Goal: Task Accomplishment & Management: Use online tool/utility

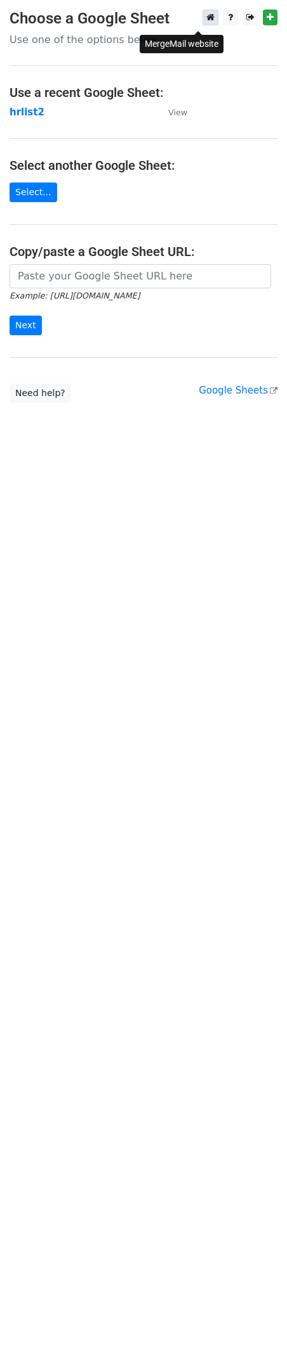
click at [206, 22] on icon at bounding box center [210, 17] width 8 height 9
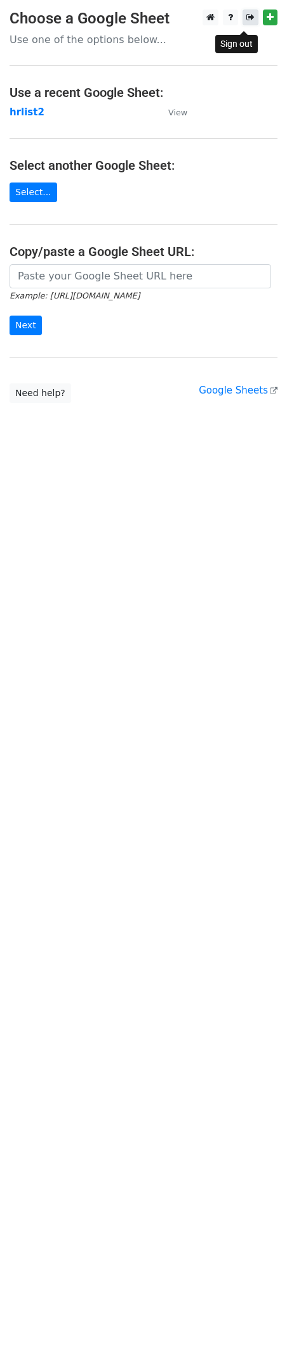
click at [252, 23] on link at bounding box center [250, 18] width 16 height 16
click at [52, 199] on link "Select..." at bounding box center [34, 193] width 48 height 20
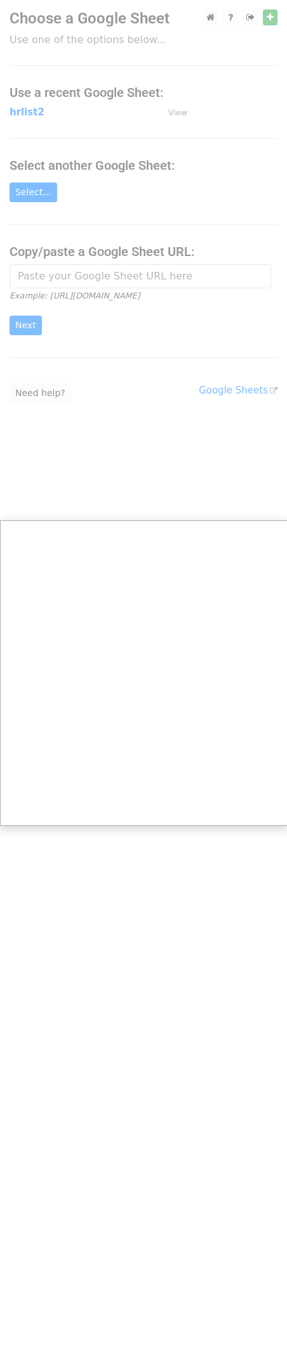
click at [105, 236] on div at bounding box center [181, 673] width 363 height 1346
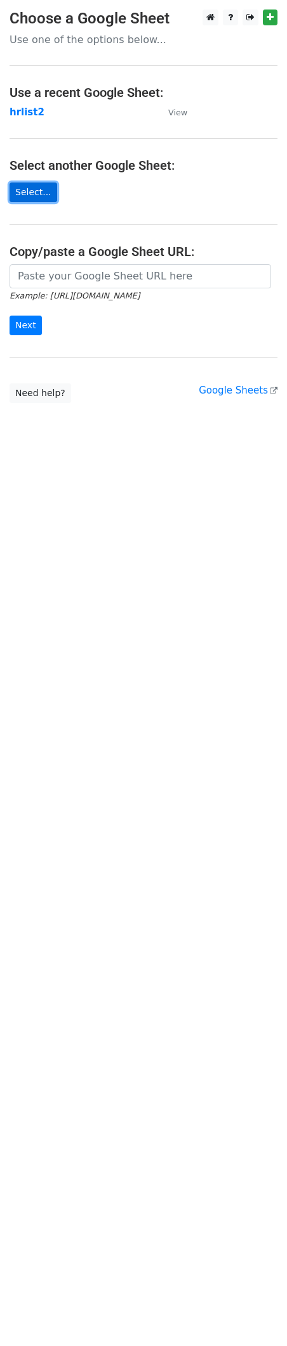
click at [40, 201] on link "Select..." at bounding box center [34, 193] width 48 height 20
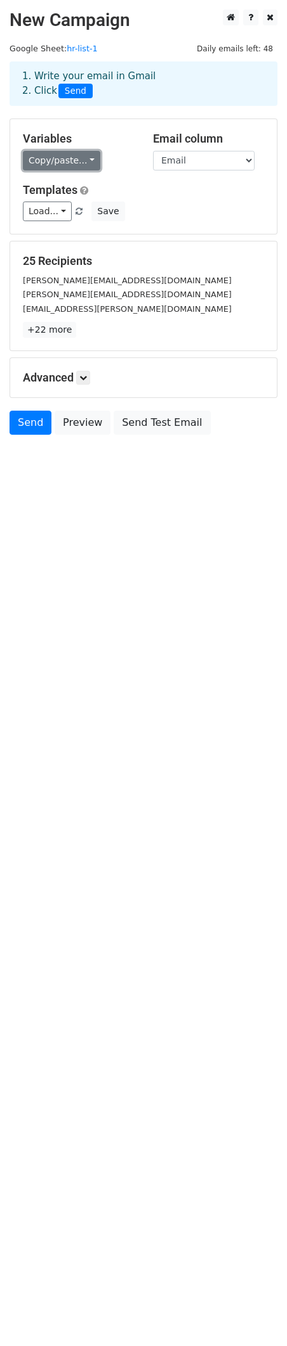
click at [93, 171] on link "Copy/paste..." at bounding box center [61, 161] width 77 height 20
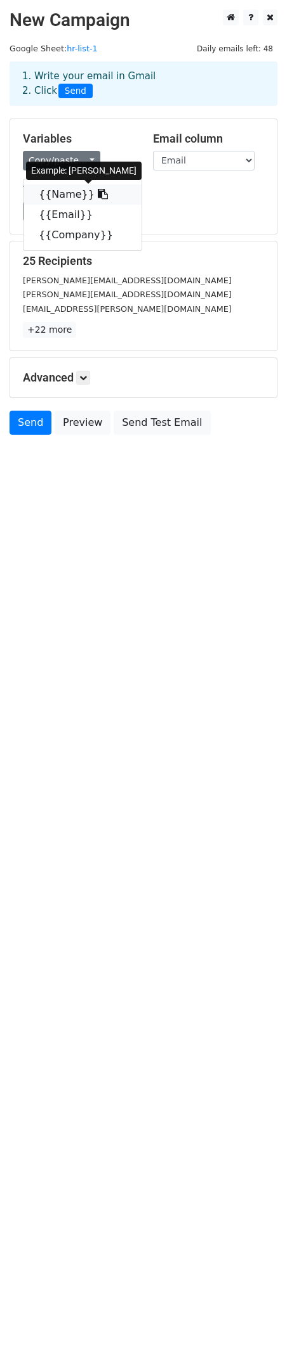
click at [94, 205] on link "{{Name}}" at bounding box center [82, 194] width 118 height 20
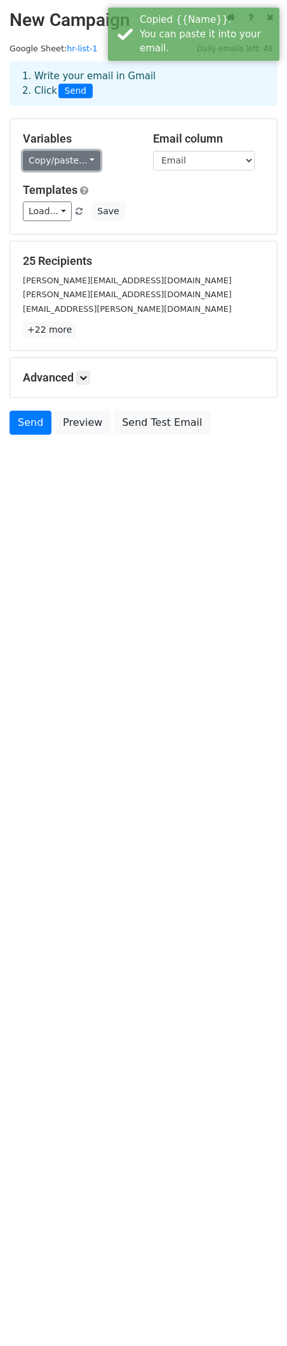
click at [73, 171] on link "Copy/paste..." at bounding box center [61, 161] width 77 height 20
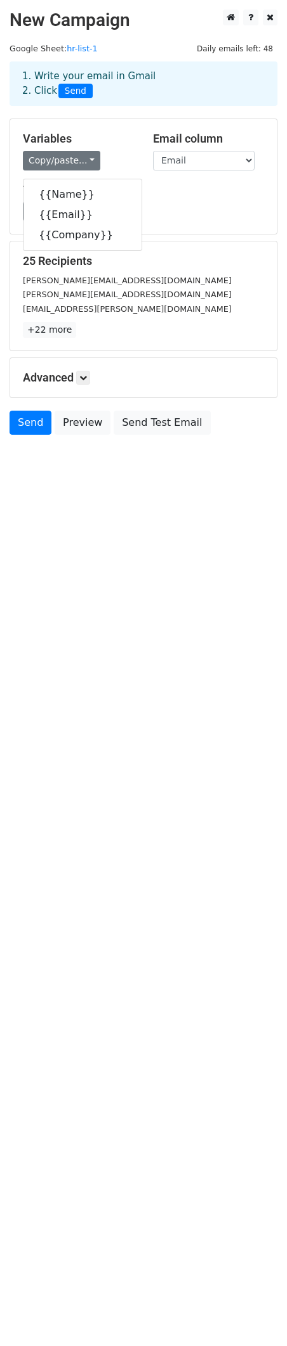
click at [220, 234] on div "Variables Copy/paste... {{Name}} {{Email}} {{Company}} Email column Name Email …" at bounding box center [143, 176] width 266 height 115
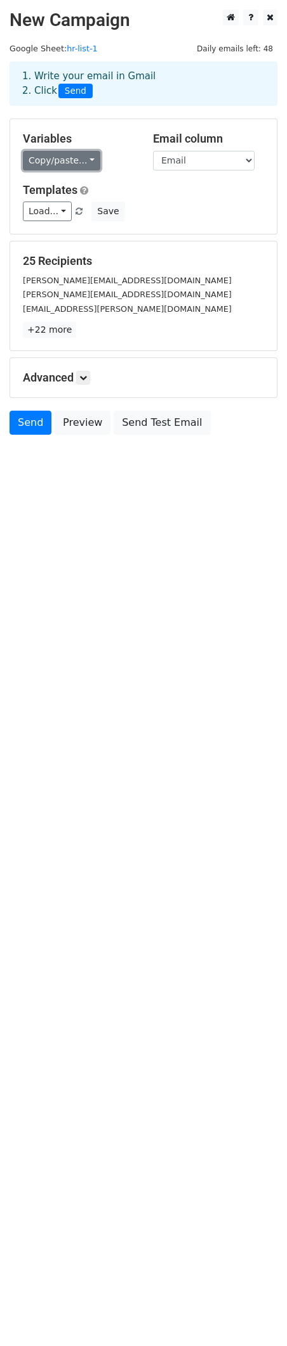
click at [87, 171] on link "Copy/paste..." at bounding box center [61, 161] width 77 height 20
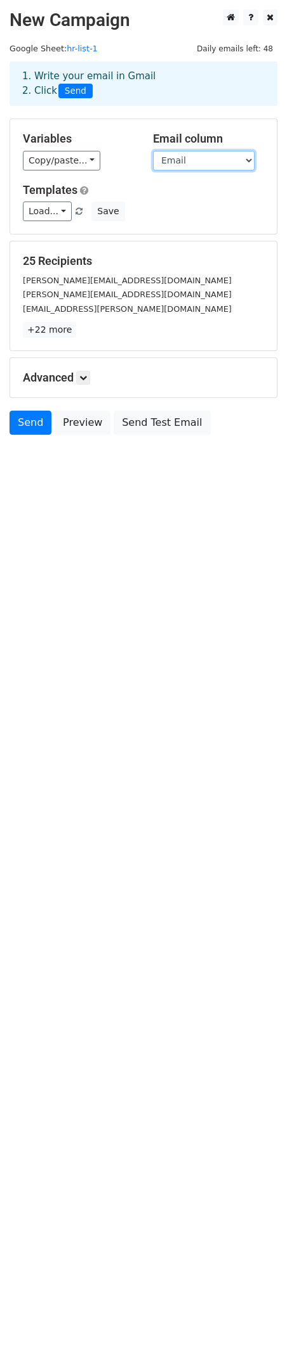
click at [182, 171] on select "Name Email Company" at bounding box center [203, 161] width 101 height 20
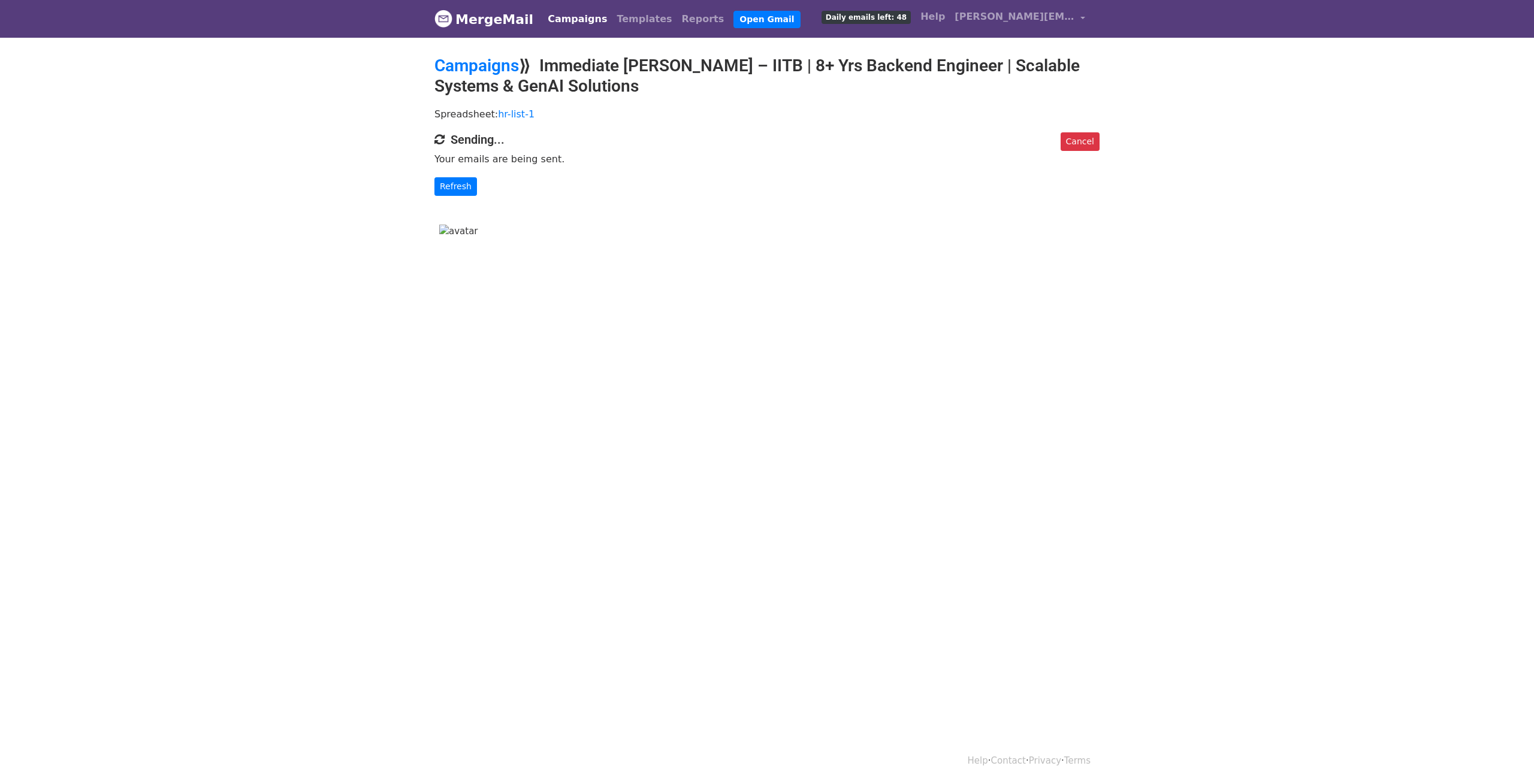
click at [514, 162] on p "Your emails are being sent." at bounding box center [767, 159] width 665 height 12
click at [462, 196] on link "Refresh" at bounding box center [456, 187] width 43 height 19
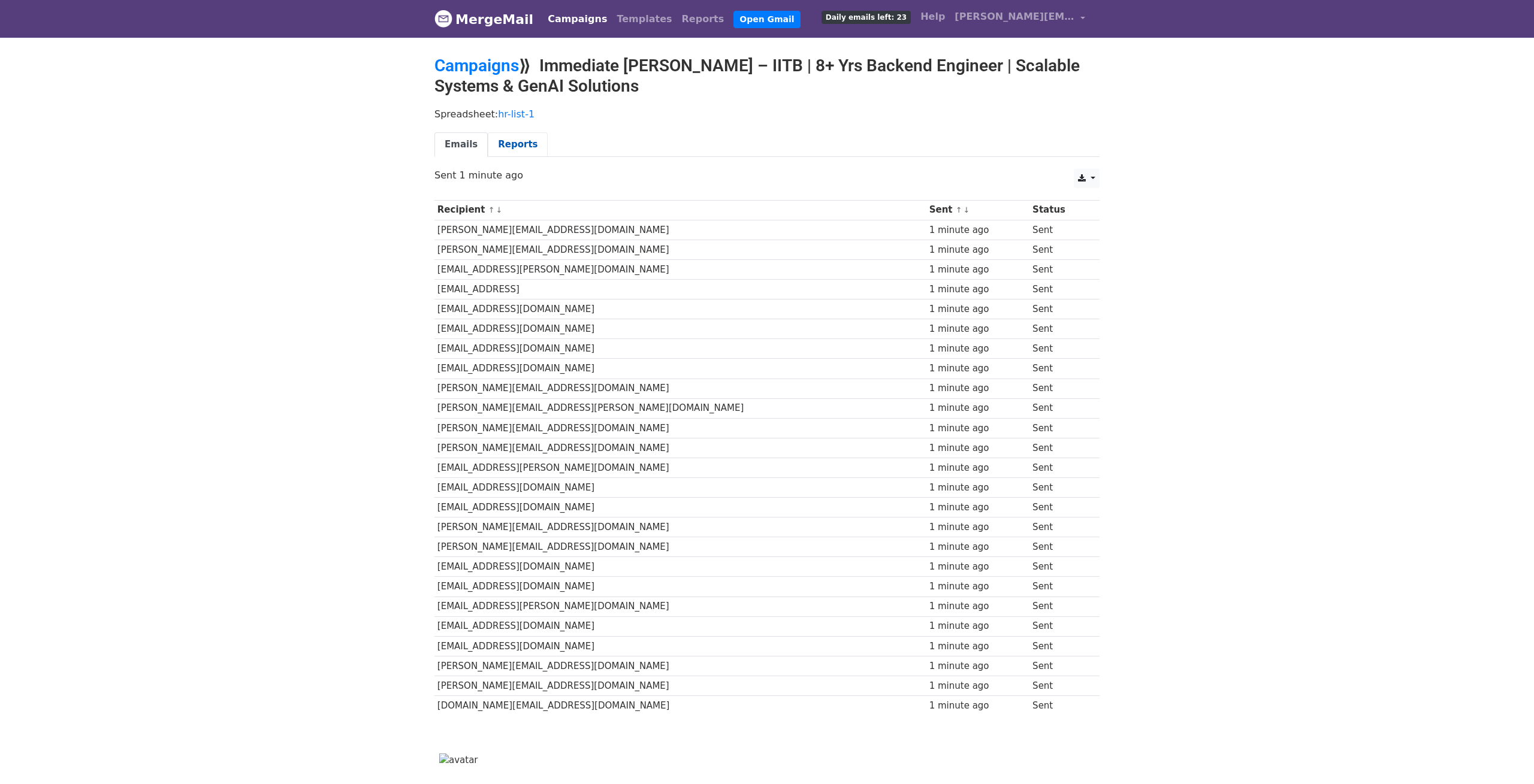
click at [523, 157] on link "Reports" at bounding box center [517, 145] width 60 height 25
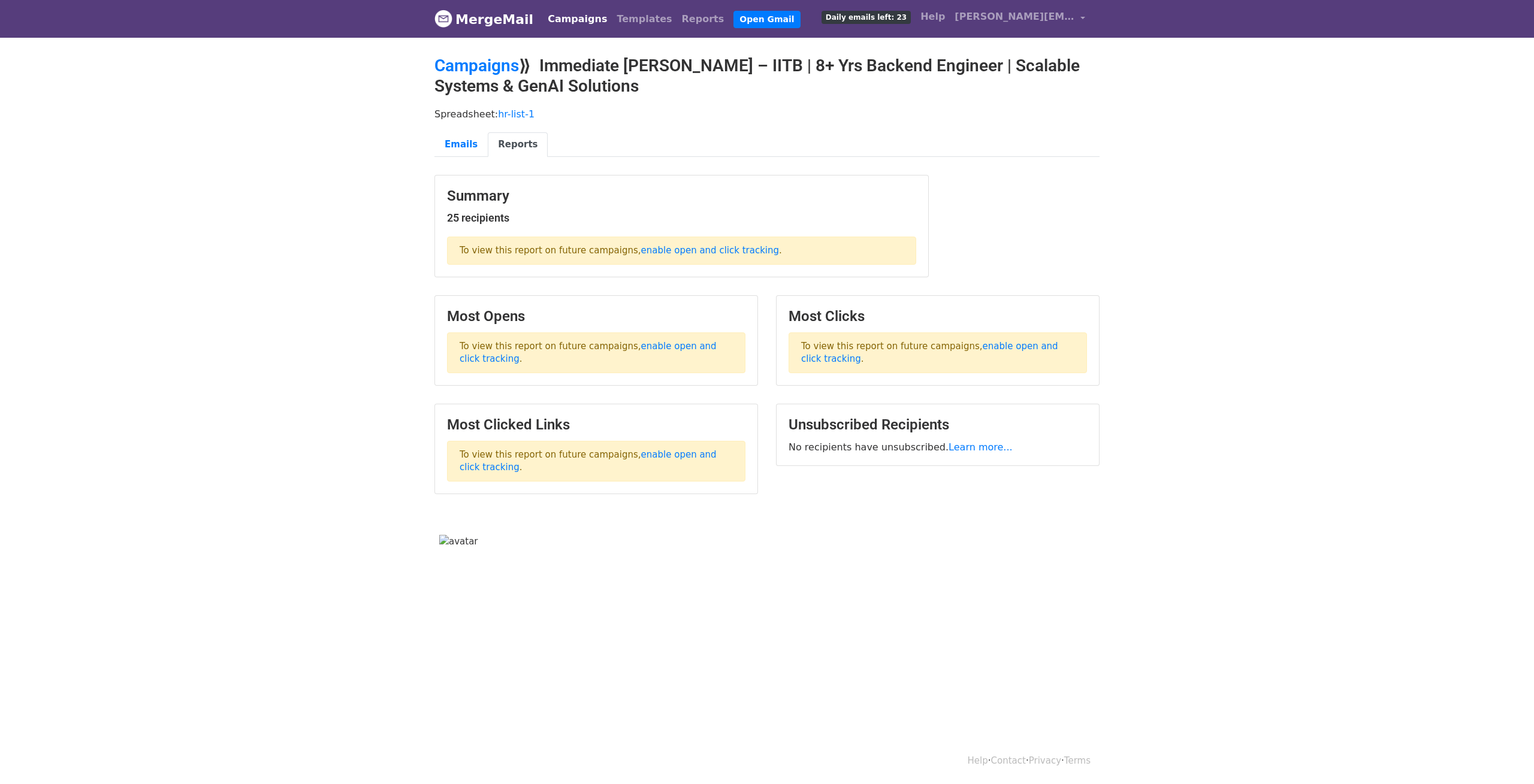
click at [250, 426] on body "MergeMail Campaigns Templates Reports Open Gmail Daily emails left: 23 Help [PE…" at bounding box center [767, 297] width 1534 height 594
